Goal: Task Accomplishment & Management: Use online tool/utility

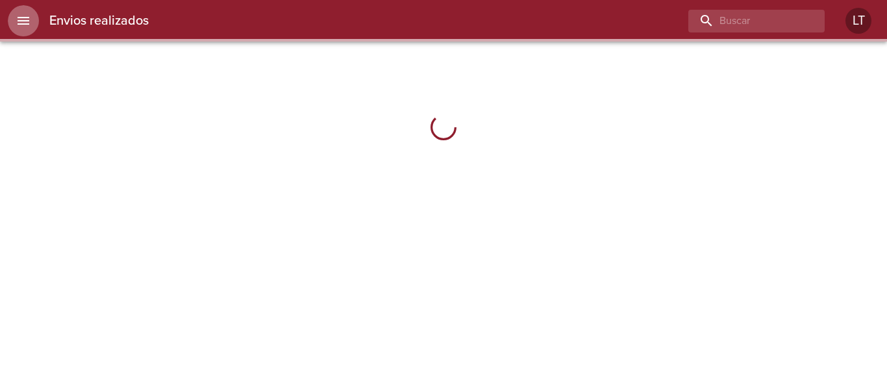
click at [19, 25] on icon "menu" at bounding box center [24, 21] width 12 height 8
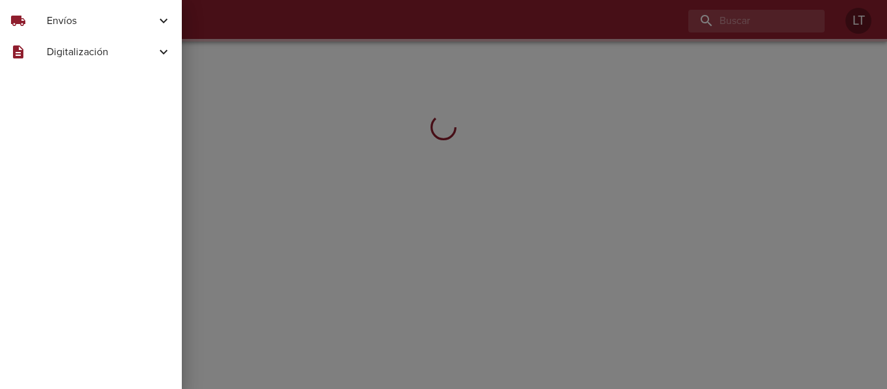
click at [70, 21] on span "Envíos" at bounding box center [101, 21] width 109 height 16
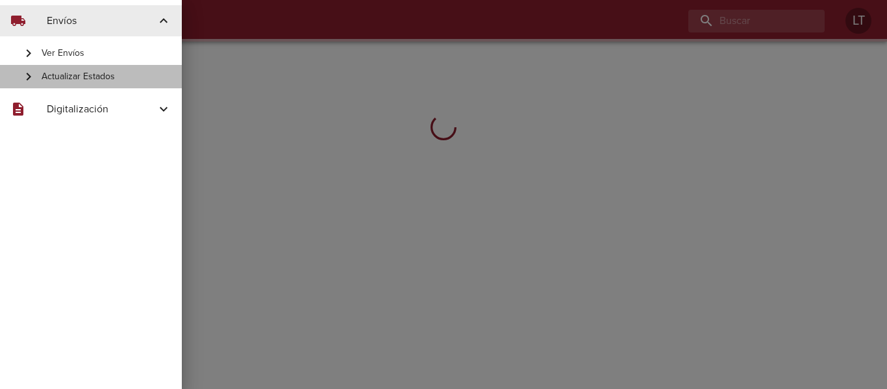
click at [99, 75] on span "Actualizar Estados" at bounding box center [107, 76] width 130 height 13
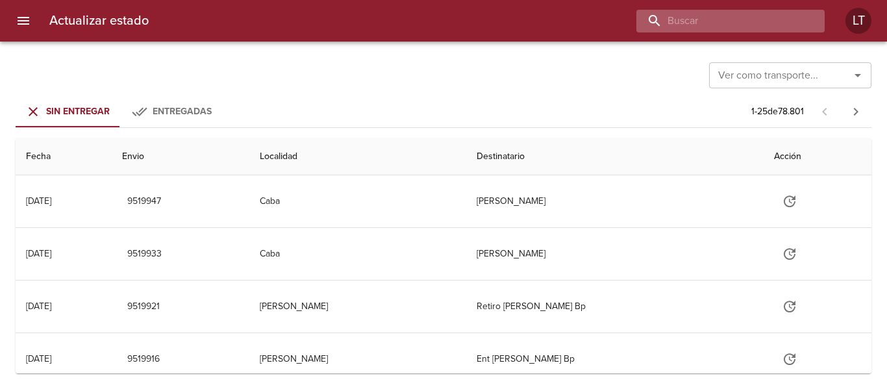
click at [768, 29] on input "buscar" at bounding box center [720, 21] width 166 height 23
type input "9498534"
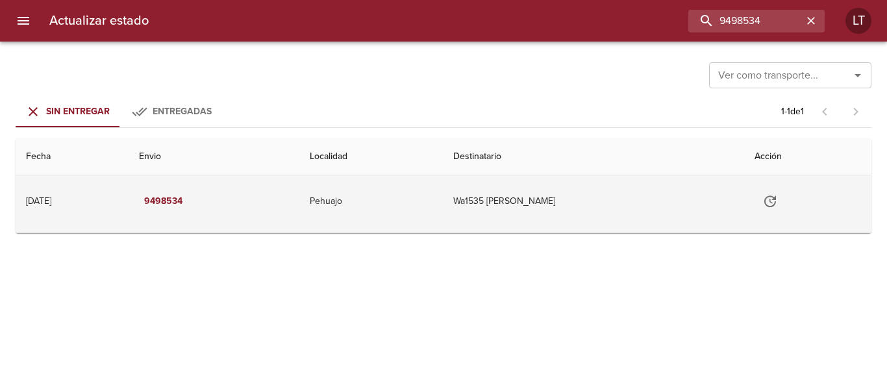
click at [778, 205] on icon "Tabla de envíos del cliente" at bounding box center [771, 202] width 16 height 16
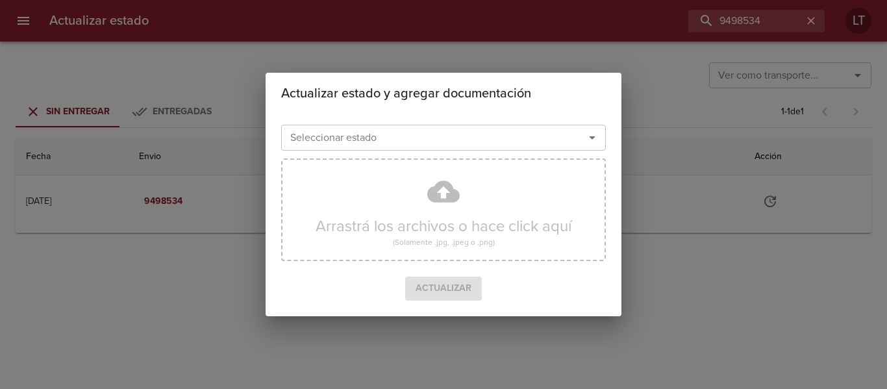
click at [531, 130] on input "Seleccionar estado" at bounding box center [424, 138] width 279 height 18
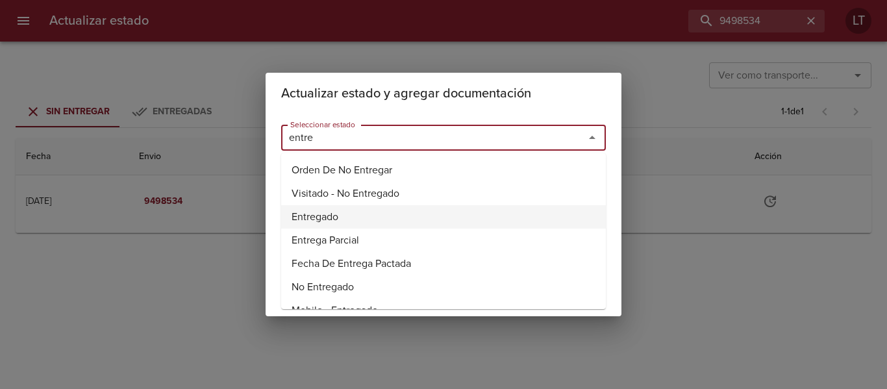
click at [337, 216] on li "Entregado" at bounding box center [443, 216] width 325 height 23
type input "Entregado"
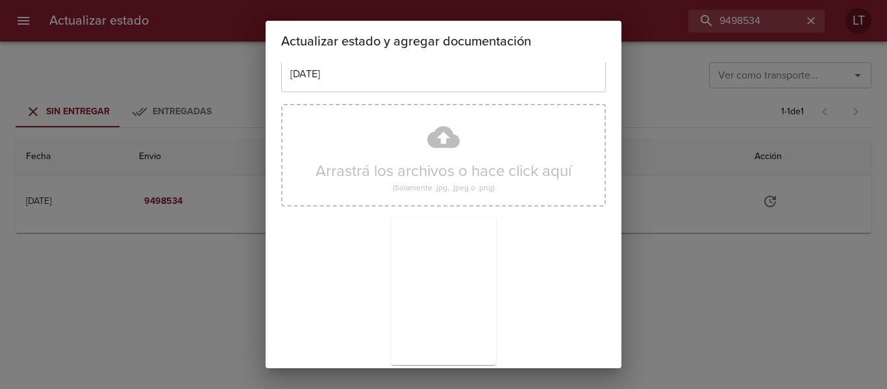
scroll to position [121, 0]
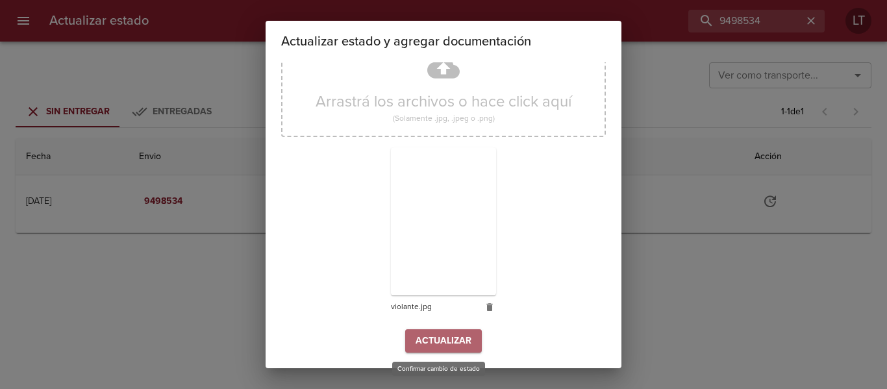
click at [433, 336] on span "Actualizar" at bounding box center [444, 341] width 56 height 16
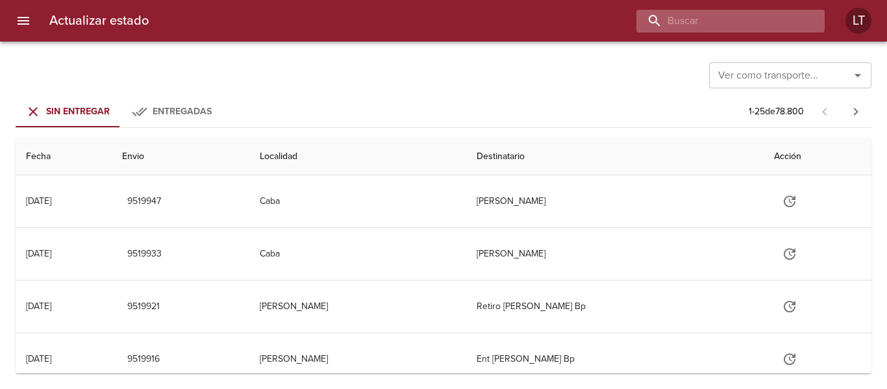
click at [757, 30] on input "buscar" at bounding box center [720, 21] width 166 height 23
type input "9488435"
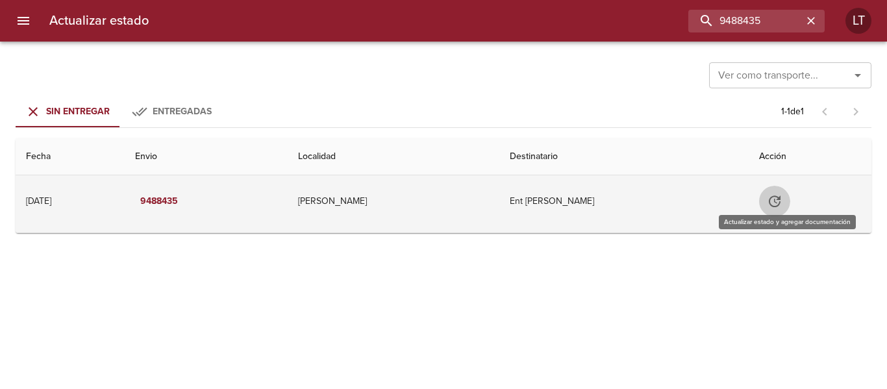
click at [781, 207] on icon "Tabla de envíos del cliente" at bounding box center [775, 202] width 12 height 12
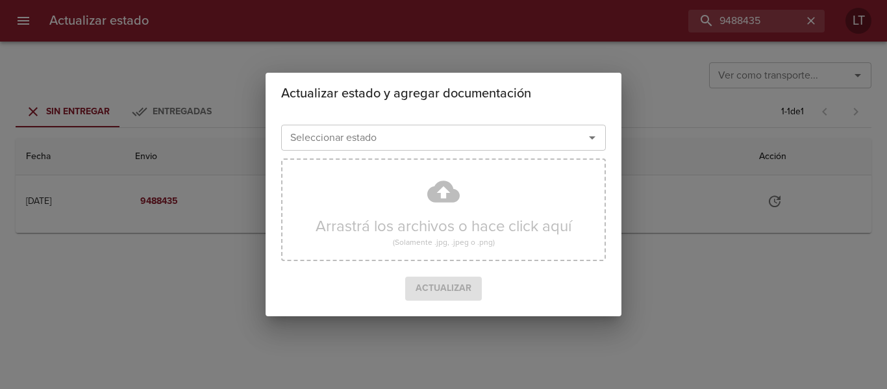
click at [466, 140] on input "Seleccionar estado" at bounding box center [424, 138] width 279 height 18
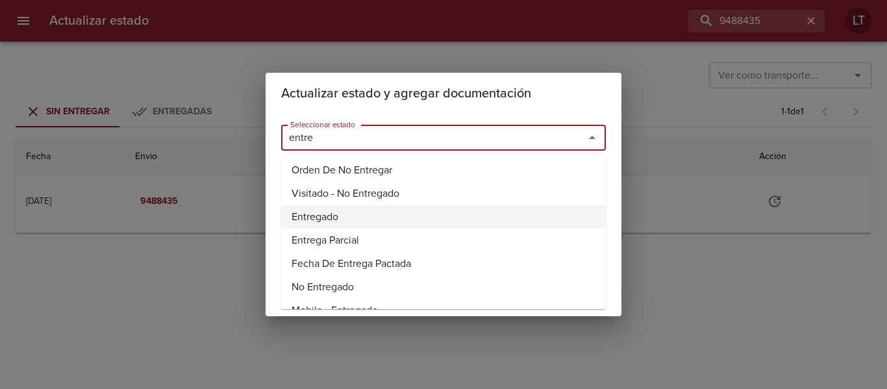
click at [310, 218] on li "Entregado" at bounding box center [443, 216] width 325 height 23
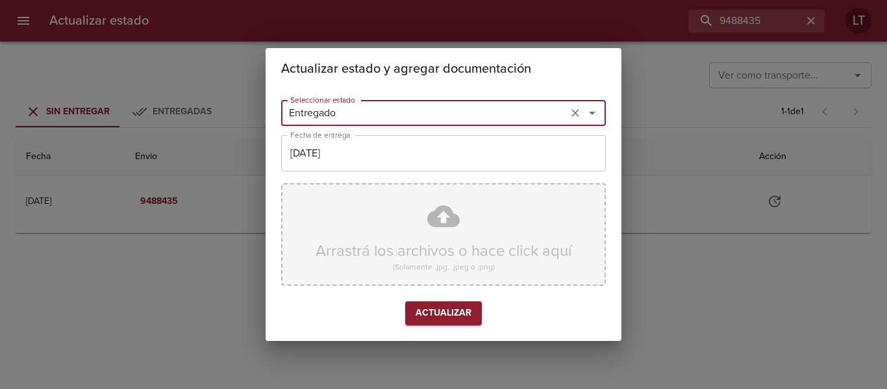
type input "Entregado"
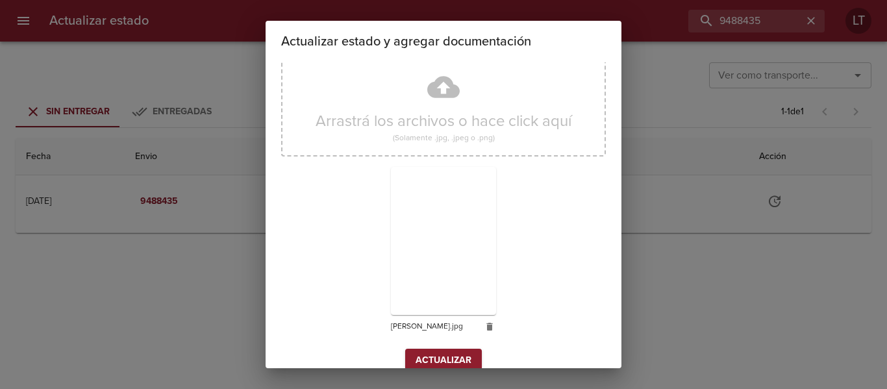
scroll to position [121, 0]
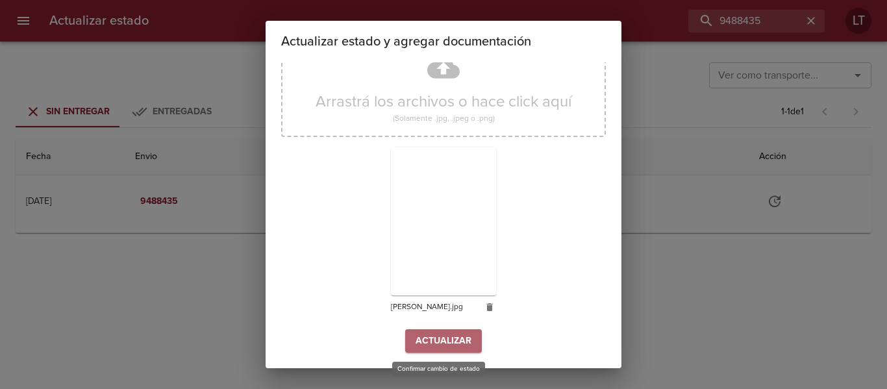
click at [451, 336] on span "Actualizar" at bounding box center [444, 341] width 56 height 16
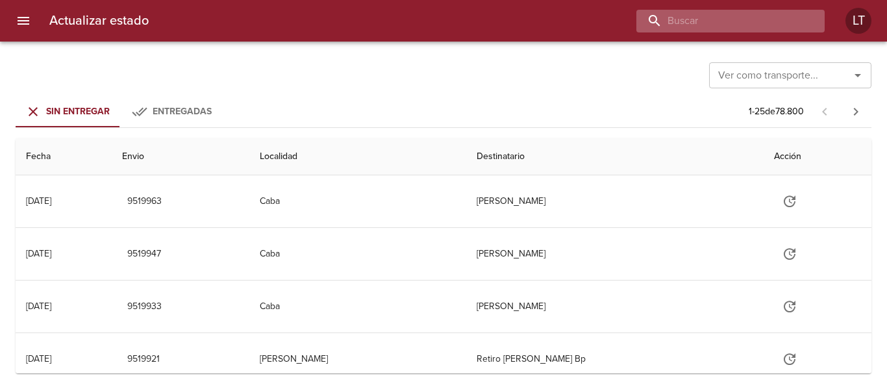
click at [748, 21] on input "buscar" at bounding box center [720, 21] width 166 height 23
type input "9482553"
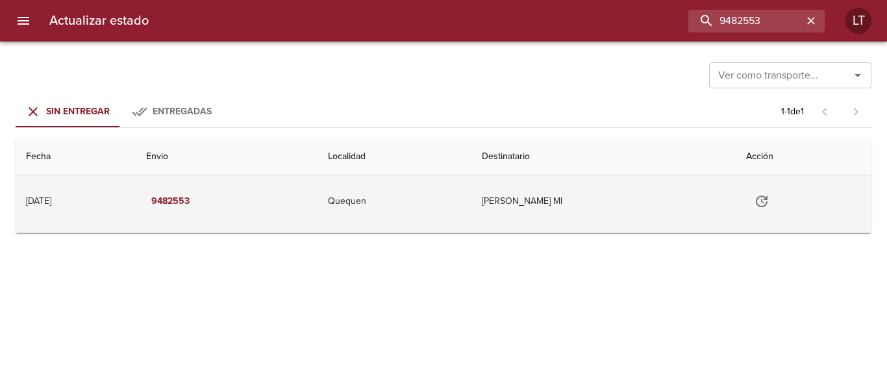
click at [770, 196] on icon "Tabla de envíos del cliente" at bounding box center [762, 202] width 16 height 16
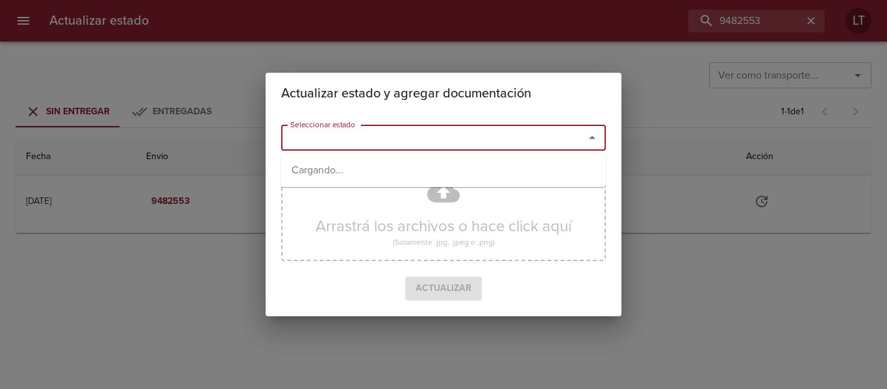
click at [509, 133] on input "Seleccionar estado" at bounding box center [424, 138] width 279 height 18
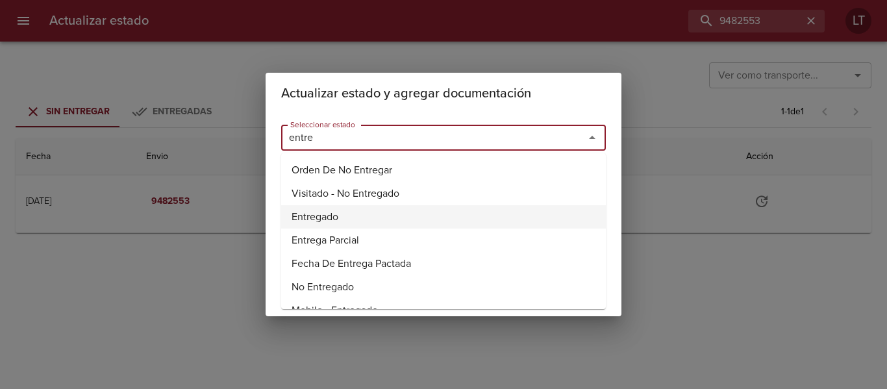
click at [333, 209] on li "Entregado" at bounding box center [443, 216] width 325 height 23
type input "Entregado"
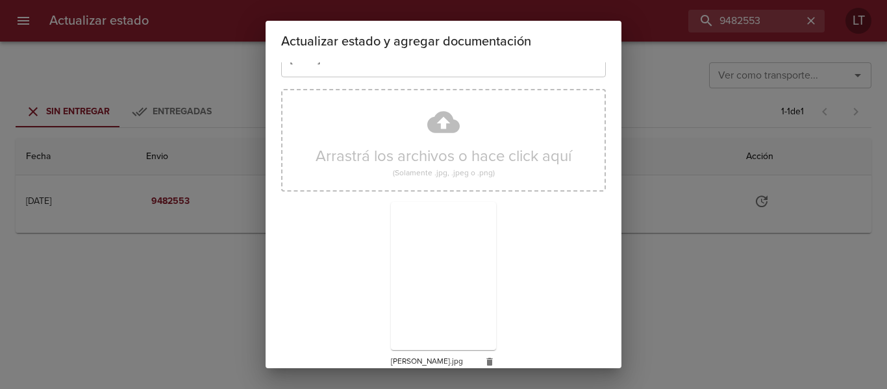
scroll to position [121, 0]
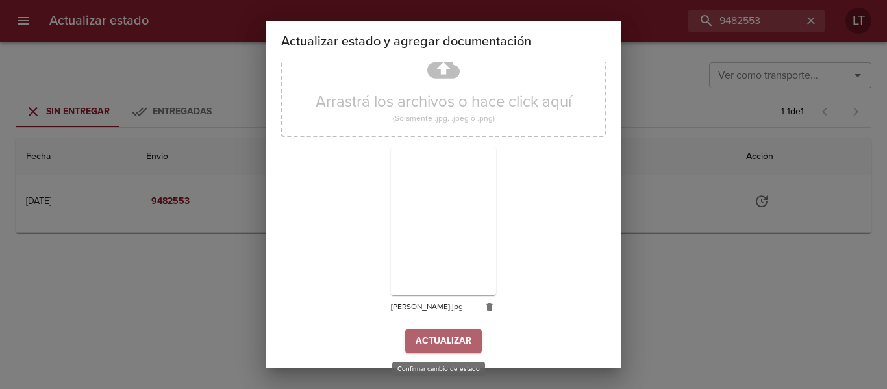
click at [454, 332] on button "Actualizar" at bounding box center [443, 341] width 77 height 24
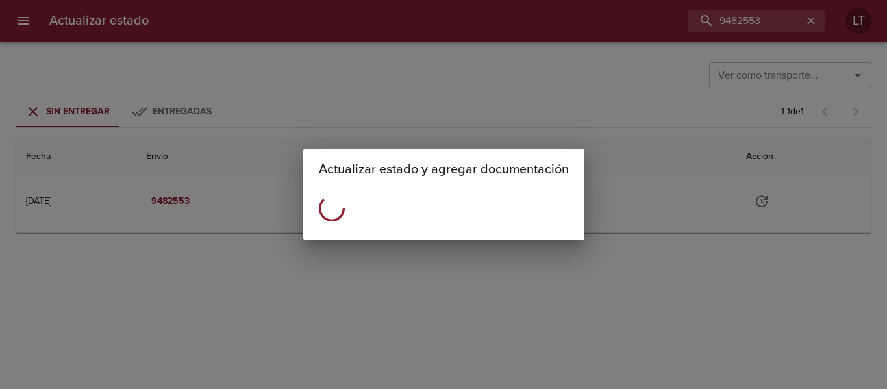
scroll to position [0, 0]
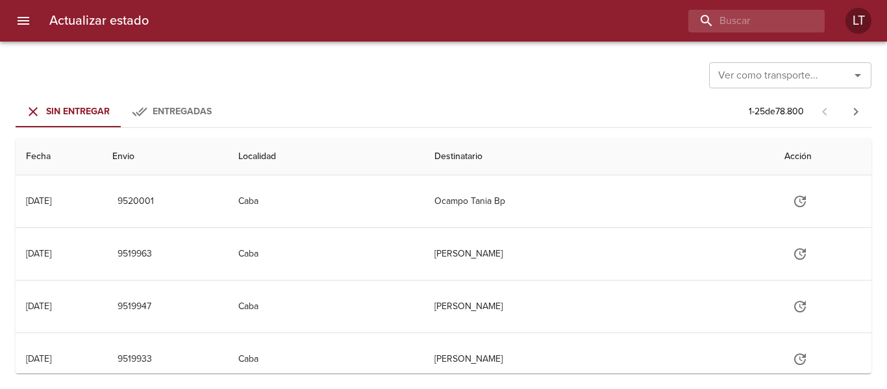
click at [764, 41] on div "Actualizar estado LT" at bounding box center [443, 21] width 887 height 42
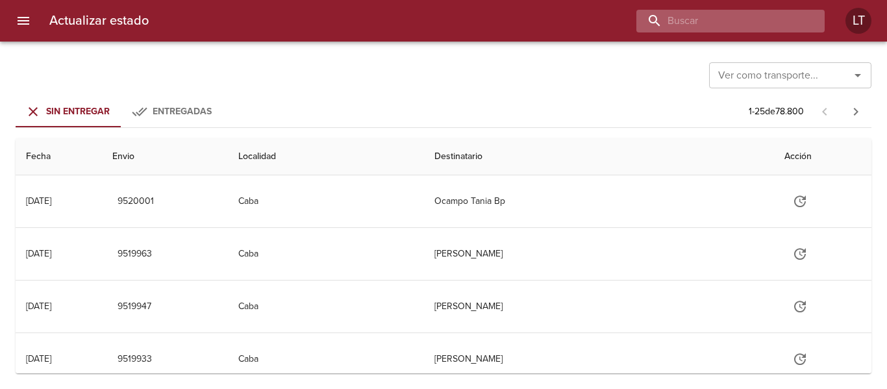
click at [763, 29] on input "buscar" at bounding box center [720, 21] width 166 height 23
type input "9479684"
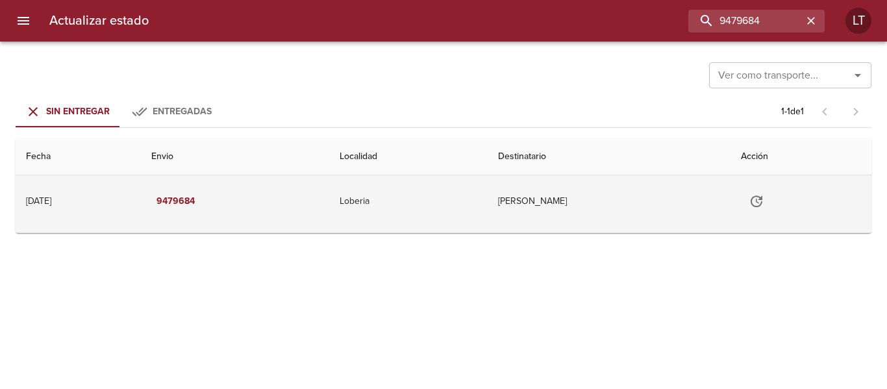
click at [759, 209] on icon "Tabla de envíos del cliente" at bounding box center [757, 202] width 16 height 16
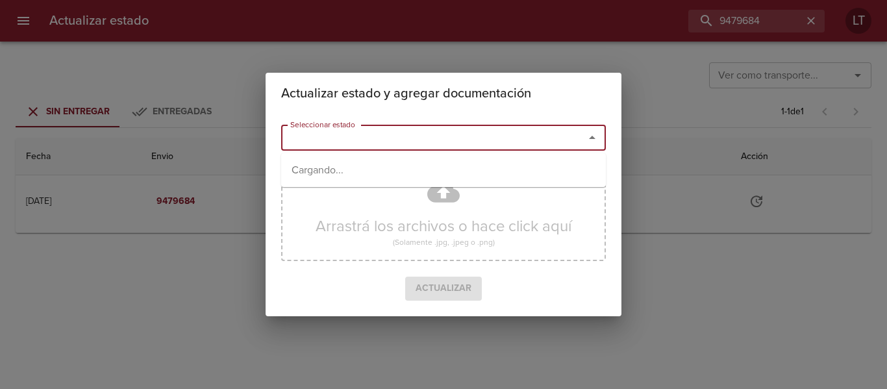
click at [501, 132] on input "Seleccionar estado" at bounding box center [424, 138] width 279 height 18
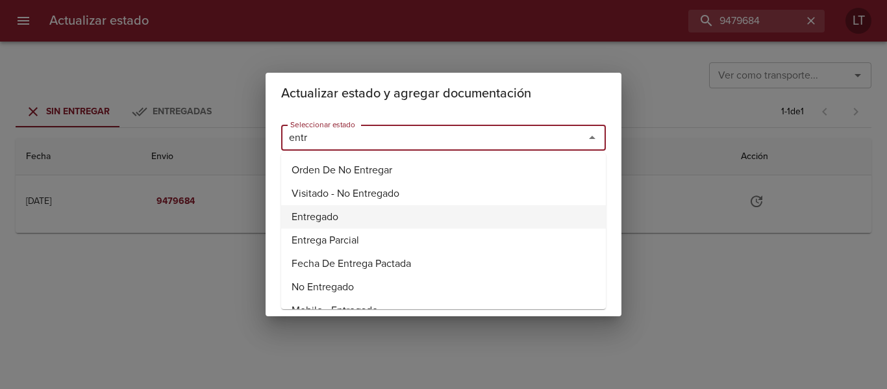
click at [320, 212] on li "Entregado" at bounding box center [443, 216] width 325 height 23
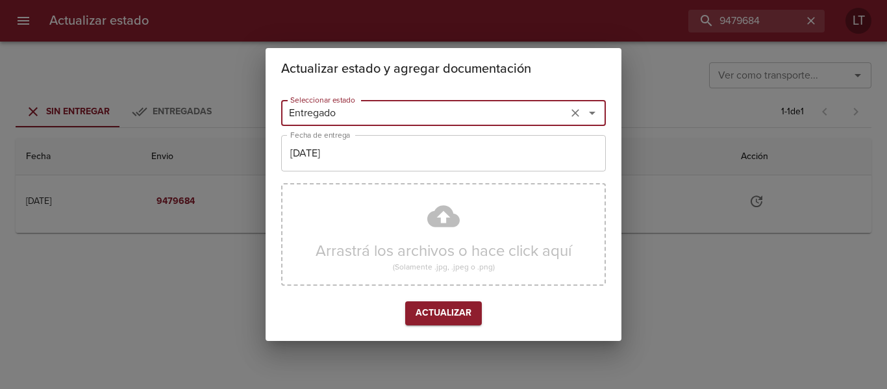
type input "Entregado"
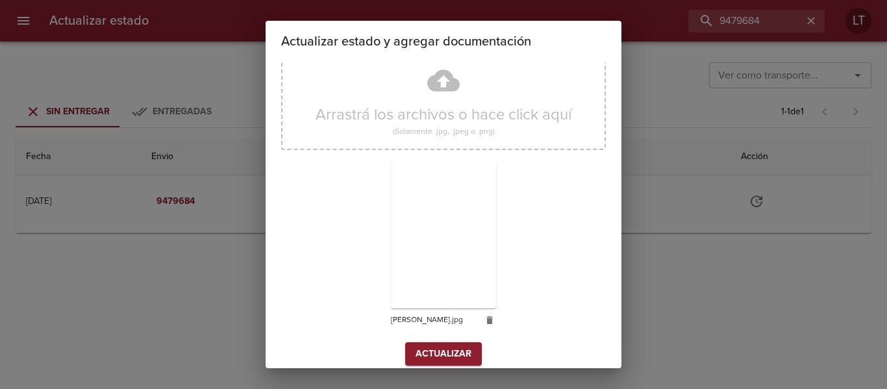
scroll to position [121, 0]
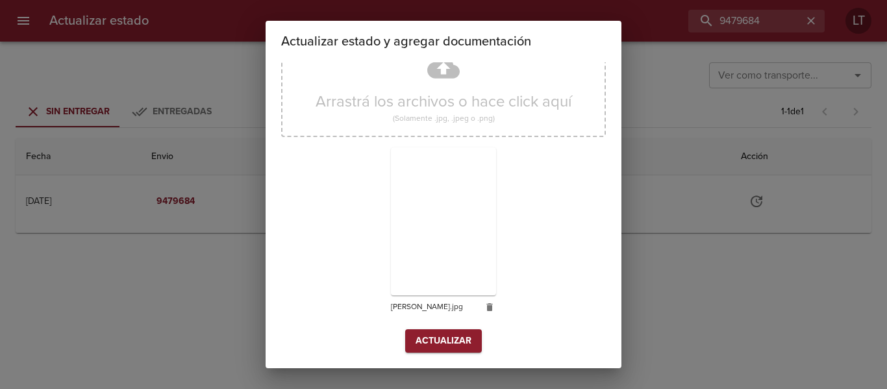
click at [436, 335] on span "Actualizar" at bounding box center [444, 341] width 56 height 16
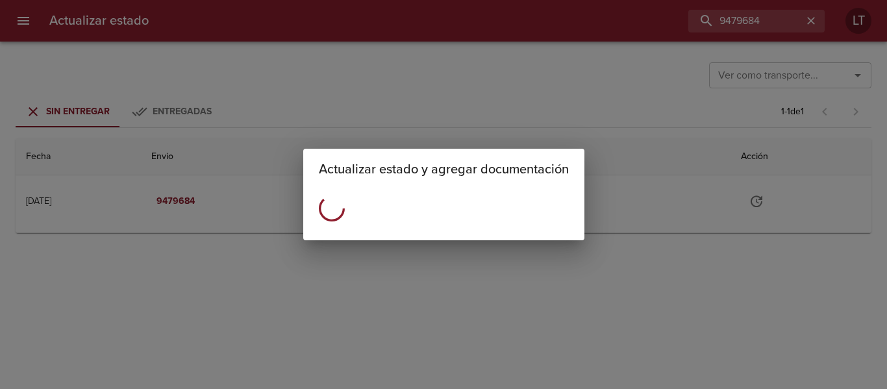
scroll to position [0, 0]
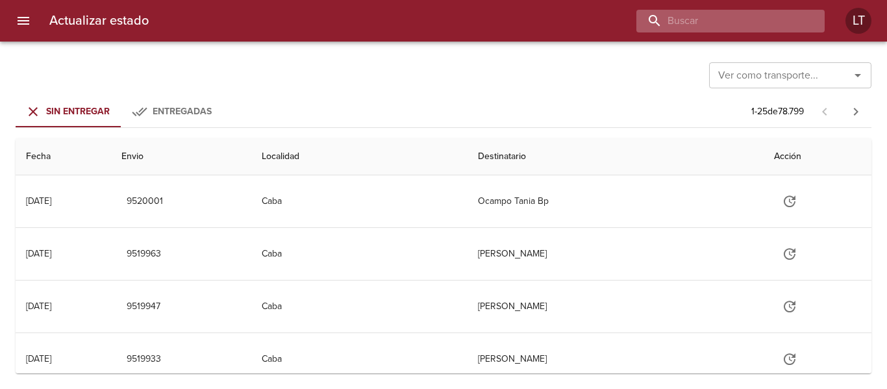
click at [762, 23] on input "buscar" at bounding box center [720, 21] width 166 height 23
type input "9480493"
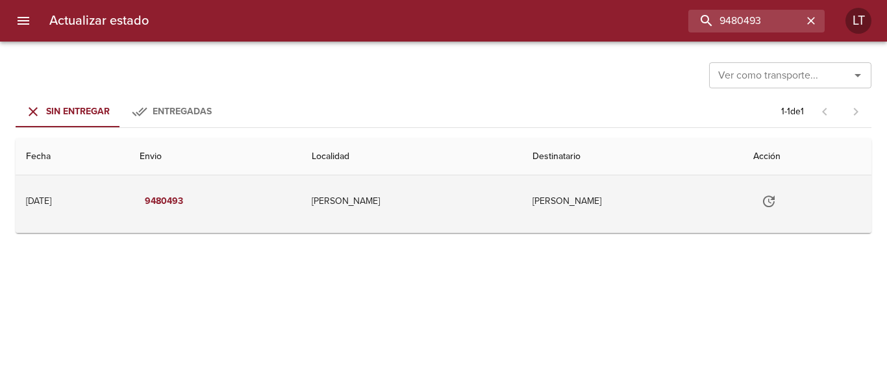
click at [761, 203] on icon "Tabla de envíos del cliente" at bounding box center [769, 202] width 16 height 16
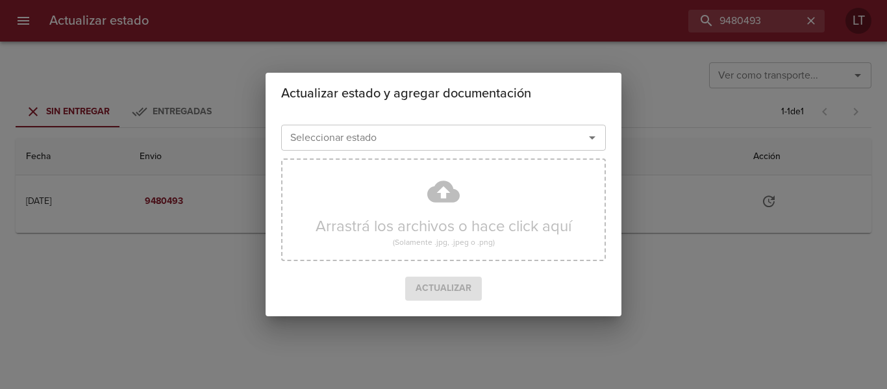
click at [449, 133] on input "Seleccionar estado" at bounding box center [424, 138] width 279 height 18
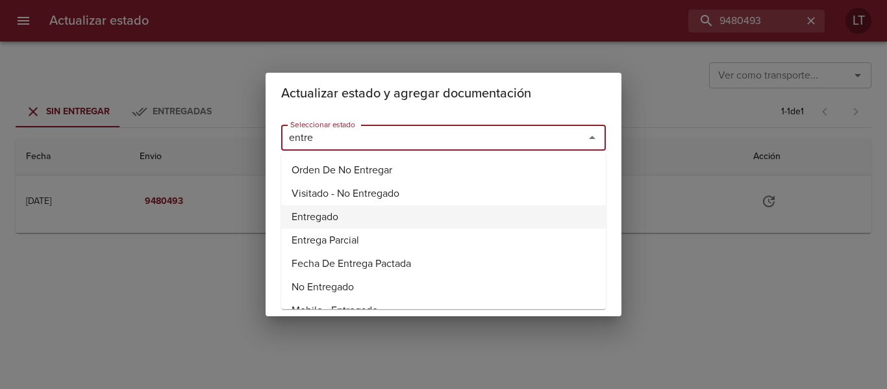
click at [316, 219] on li "Entregado" at bounding box center [443, 216] width 325 height 23
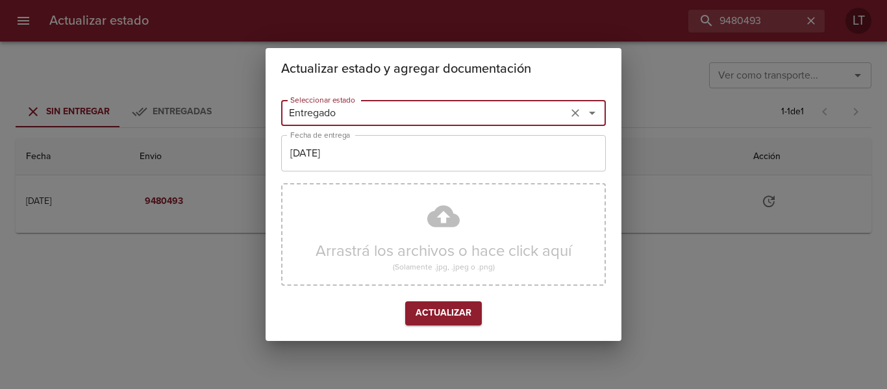
type input "Entregado"
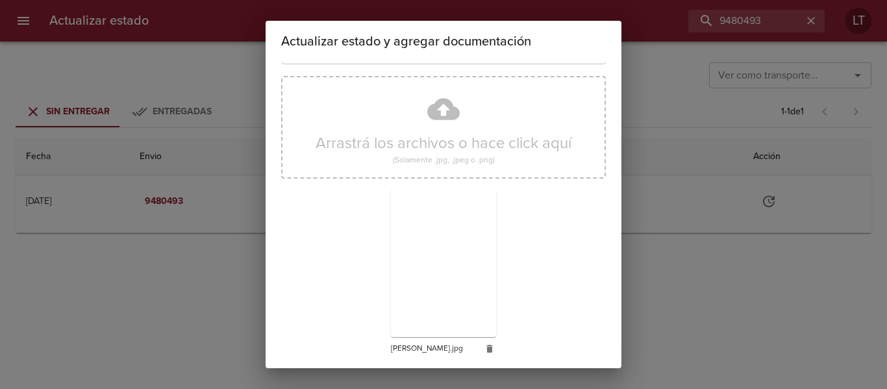
scroll to position [121, 0]
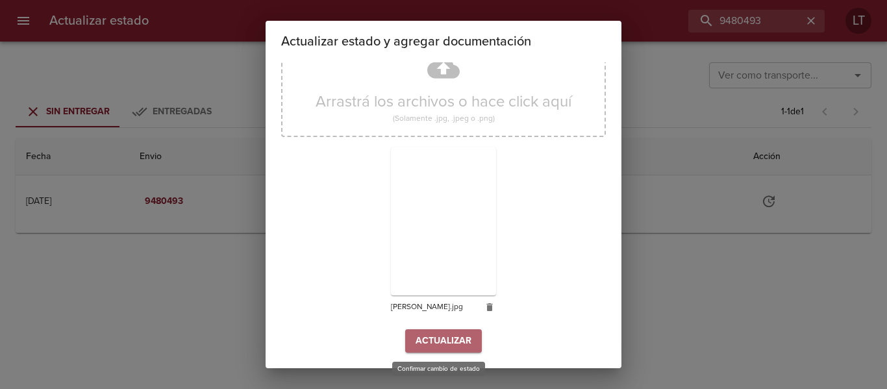
click at [440, 350] on button "Actualizar" at bounding box center [443, 341] width 77 height 24
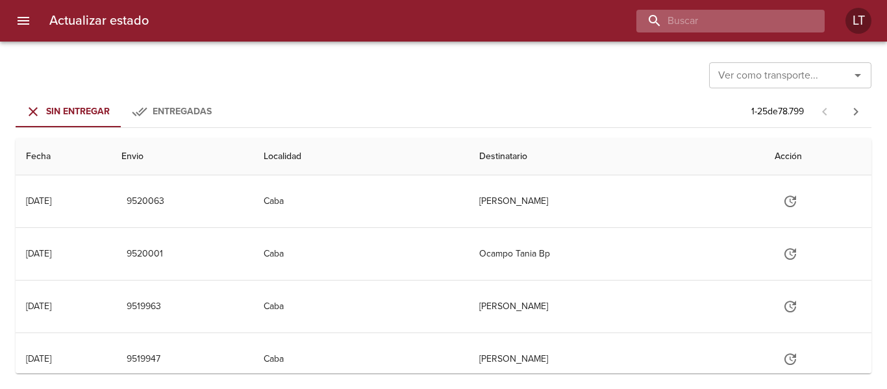
click at [740, 26] on input "buscar" at bounding box center [720, 21] width 166 height 23
type input "9494397"
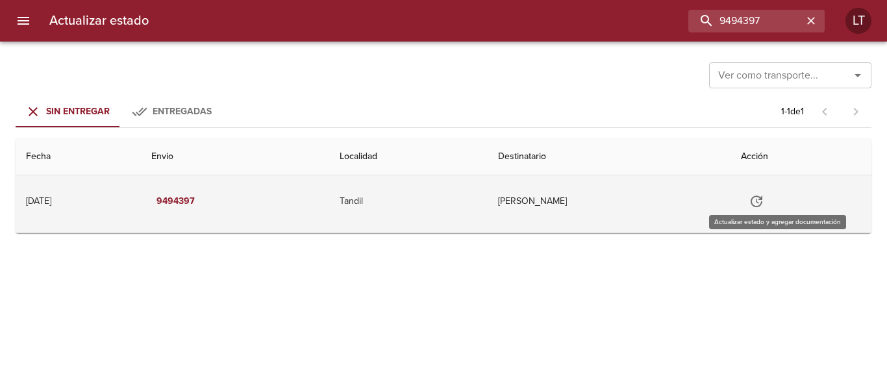
click at [765, 207] on icon "Tabla de envíos del cliente" at bounding box center [757, 202] width 16 height 16
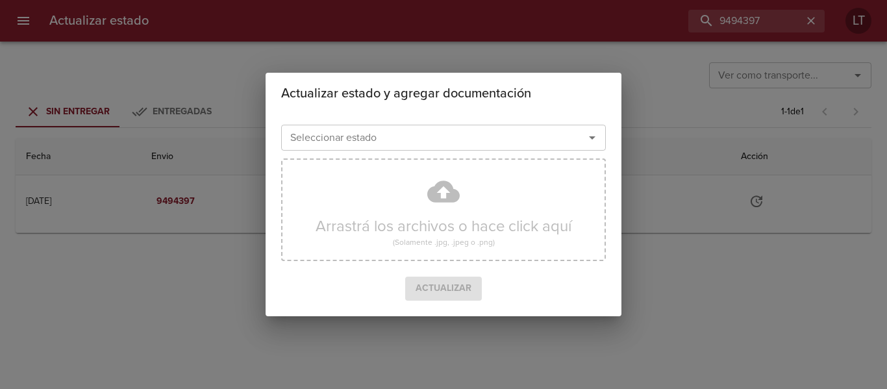
click at [413, 128] on div "Seleccionar estado" at bounding box center [443, 138] width 325 height 26
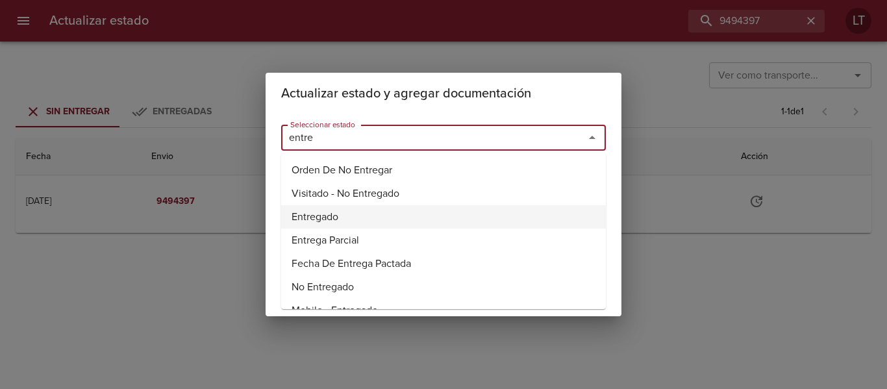
click at [316, 212] on li "Entregado" at bounding box center [443, 216] width 325 height 23
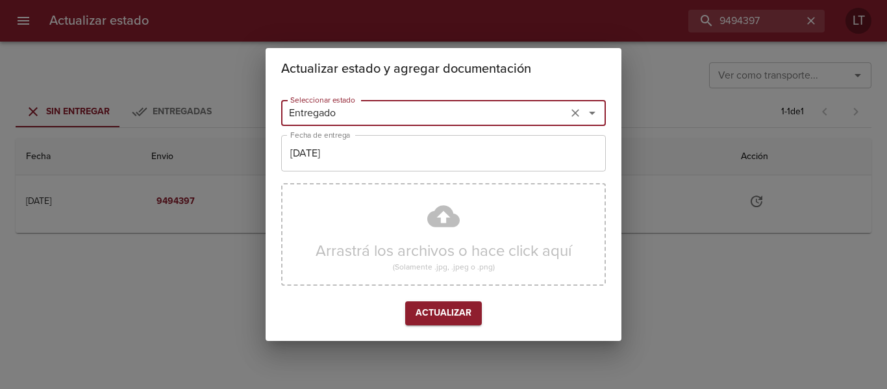
type input "Entregado"
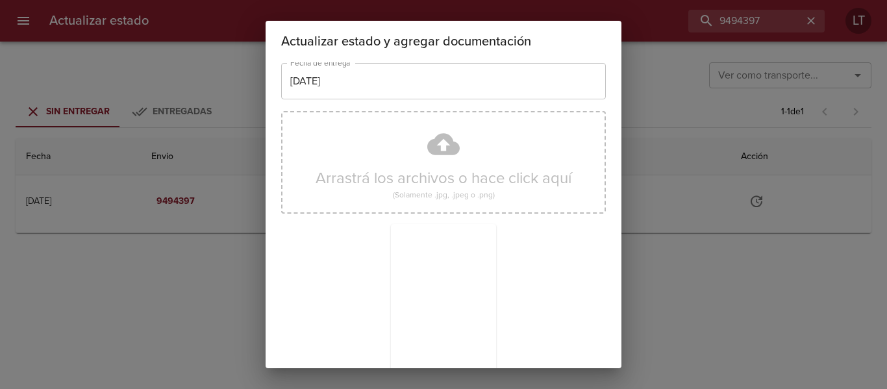
scroll to position [121, 0]
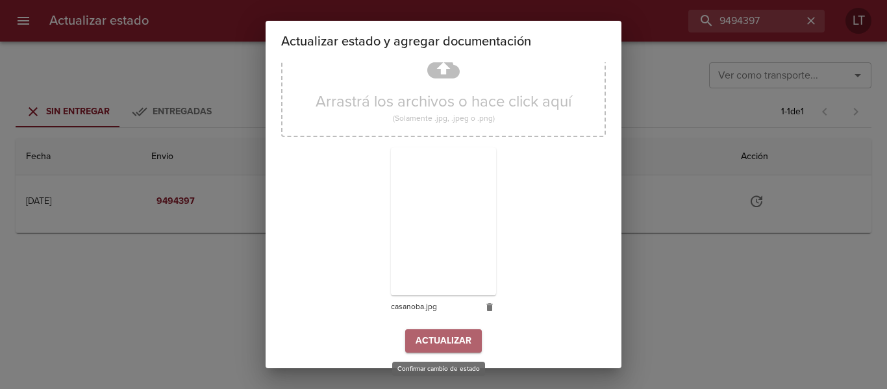
click at [448, 332] on button "Actualizar" at bounding box center [443, 341] width 77 height 24
